Goal: Information Seeking & Learning: Learn about a topic

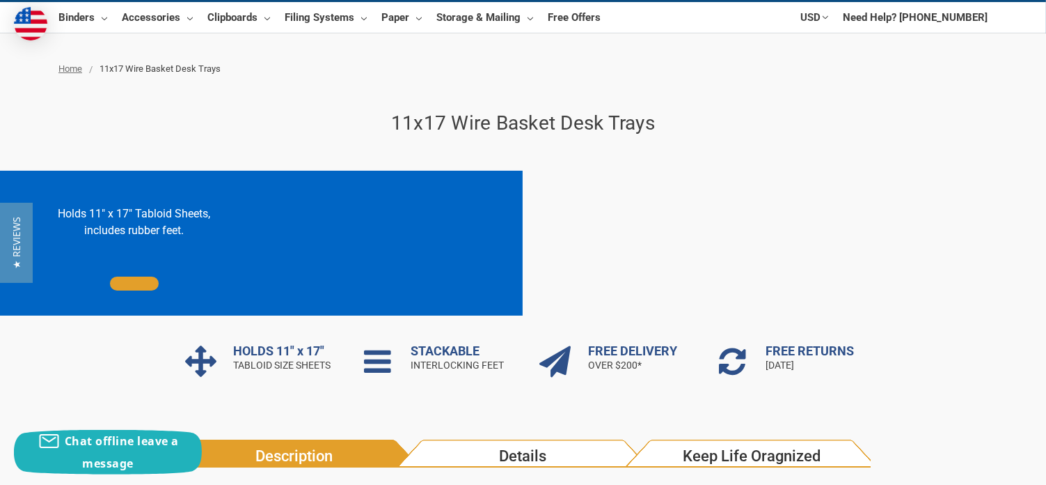
scroll to position [278, 0]
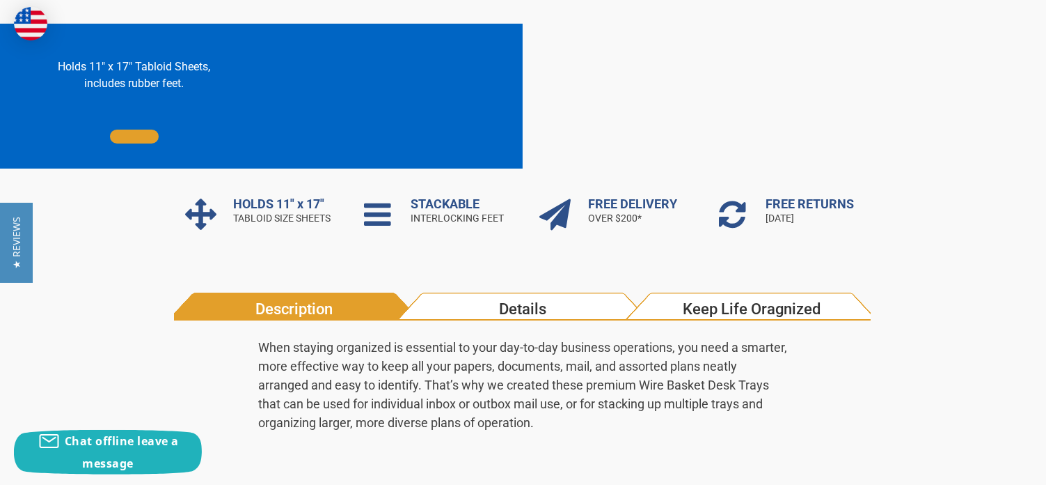
click at [126, 83] on span "includes rubber feet." at bounding box center [134, 83] width 100 height 13
click at [505, 306] on span "Details" at bounding box center [523, 308] width 218 height 23
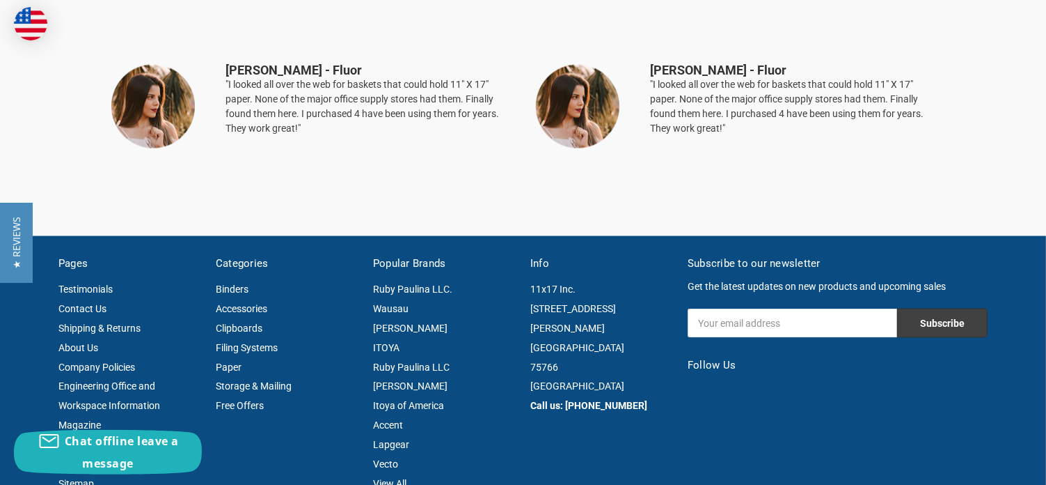
scroll to position [2554, 0]
